Goal: Information Seeking & Learning: Learn about a topic

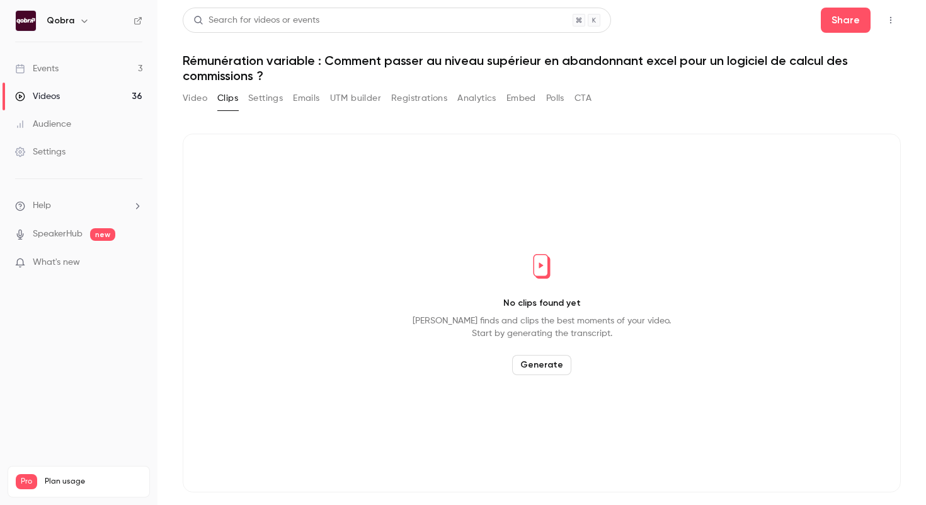
click at [113, 60] on link "Events 3" at bounding box center [79, 69] width 158 height 28
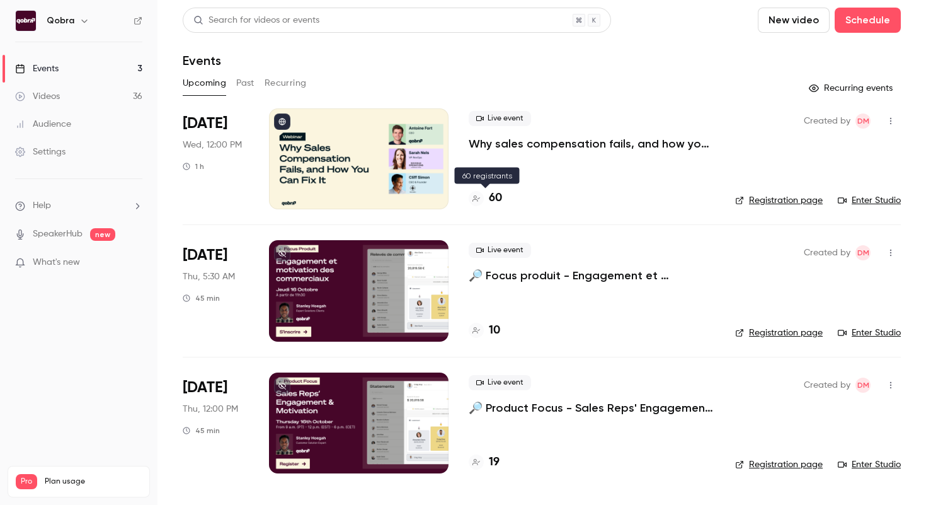
click at [493, 198] on h4 "60" at bounding box center [495, 198] width 13 height 17
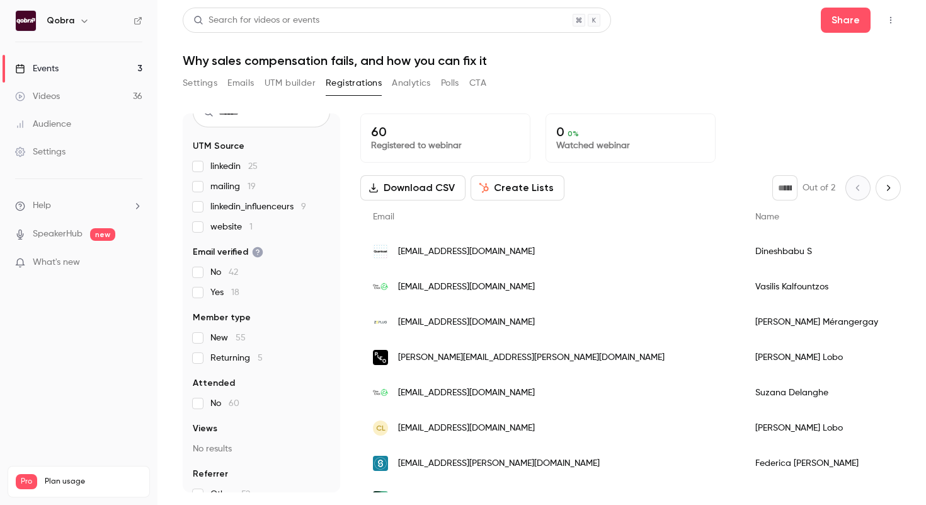
click at [81, 72] on link "Events 3" at bounding box center [79, 69] width 158 height 28
